Goal: Use online tool/utility

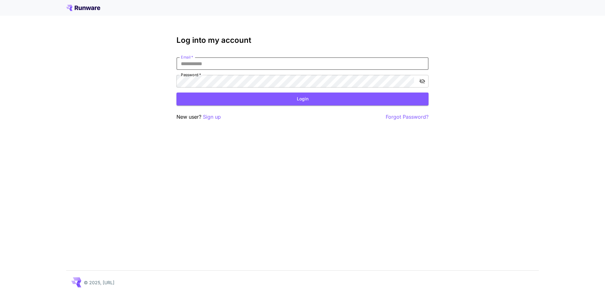
type input "**********"
click button "Login" at bounding box center [303, 99] width 252 height 13
